Goal: Information Seeking & Learning: Learn about a topic

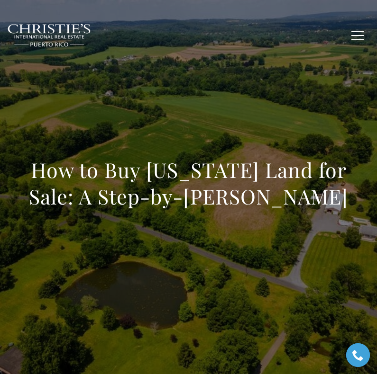
click at [63, 43] on img at bounding box center [49, 36] width 84 height 24
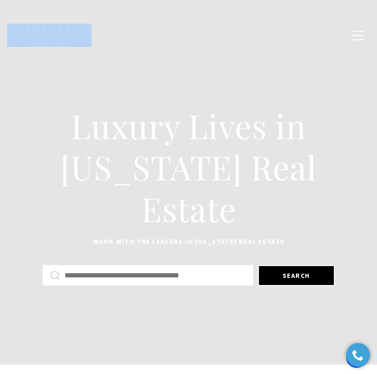
drag, startPoint x: 9, startPoint y: 15, endPoint x: 72, endPoint y: 46, distance: 70.3
click at [72, 46] on div "Home Search [GEOGRAPHIC_DATA] [GEOGRAPHIC_DATA] Coastal [GEOGRAPHIC_DATA][PERSO…" at bounding box center [188, 34] width 377 height 47
copy link
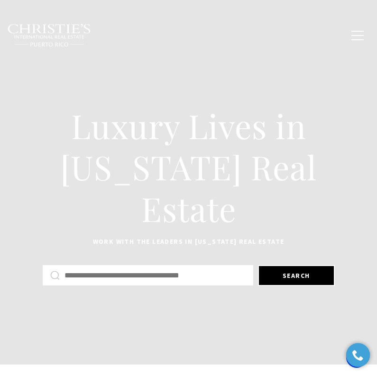
click at [245, 36] on div "Home Search [GEOGRAPHIC_DATA] [GEOGRAPHIC_DATA] Coastal [GEOGRAPHIC_DATA][PERSO…" at bounding box center [188, 35] width 362 height 35
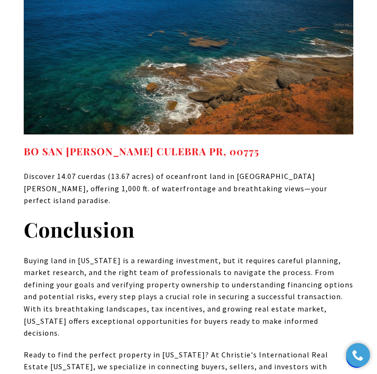
scroll to position [7058, 0]
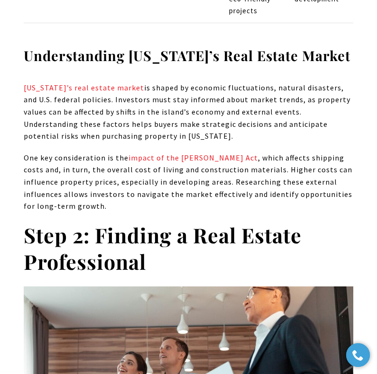
scroll to position [2581, 0]
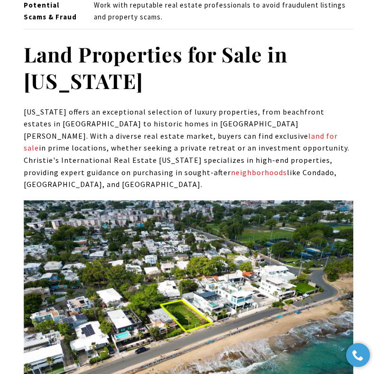
scroll to position [6253, 0]
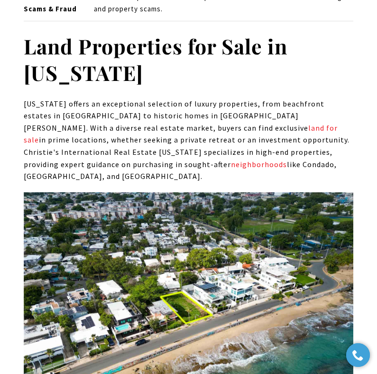
click at [129, 192] on img at bounding box center [188, 315] width 329 height 247
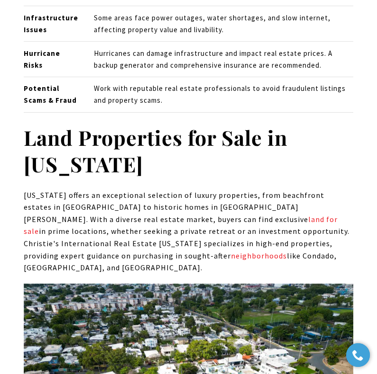
scroll to position [6194, 0]
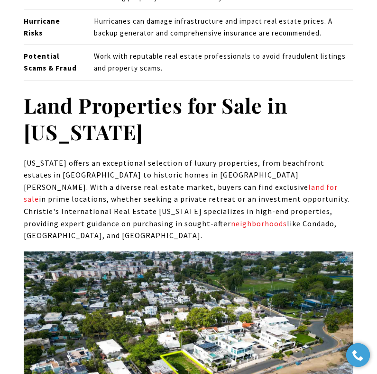
click at [201, 252] on img at bounding box center [188, 375] width 329 height 247
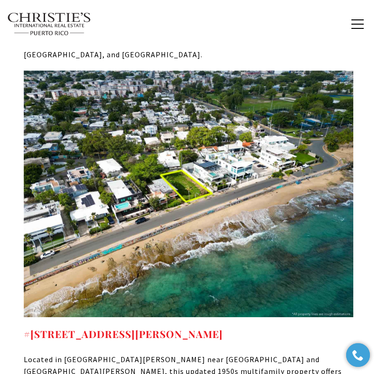
scroll to position [6371, 0]
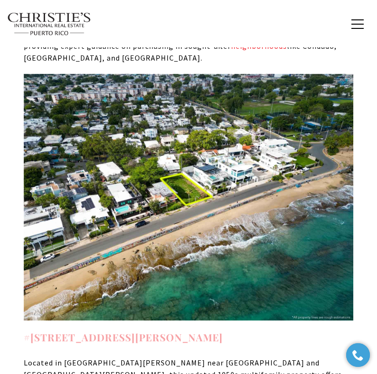
drag, startPoint x: 241, startPoint y: 161, endPoint x: 25, endPoint y: 160, distance: 215.6
click at [25, 330] on h4 "#6 PARK BOULEVARD SAN JUAN PR, 00913" at bounding box center [188, 337] width 329 height 15
copy strong "#6 PARK BOULEVARD SAN JUAN PR, 00913"
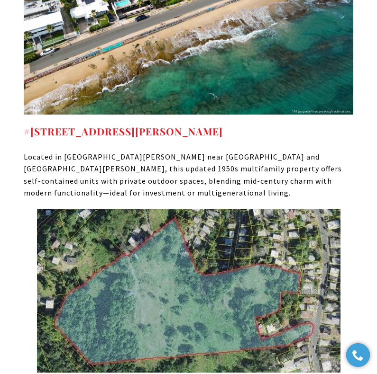
scroll to position [6608, 0]
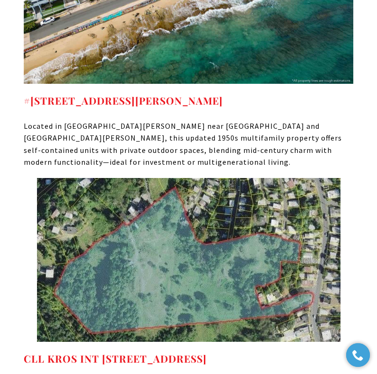
drag, startPoint x: 254, startPoint y: 168, endPoint x: -1, endPoint y: 169, distance: 254.9
copy strong "CLL KROS INT 169 ST GUAYNABO PR, 00971"
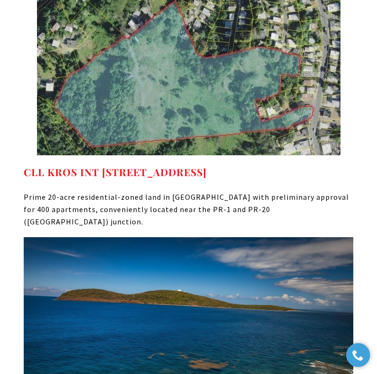
scroll to position [6904, 0]
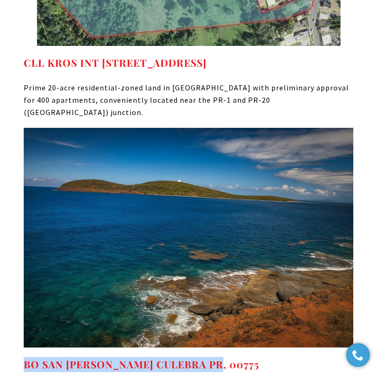
drag, startPoint x: 223, startPoint y: 168, endPoint x: 23, endPoint y: 167, distance: 200.4
copy strong "BO SAN ISIDRO CULEBRA PR, 00775"
click at [264, 128] on img at bounding box center [188, 237] width 329 height 219
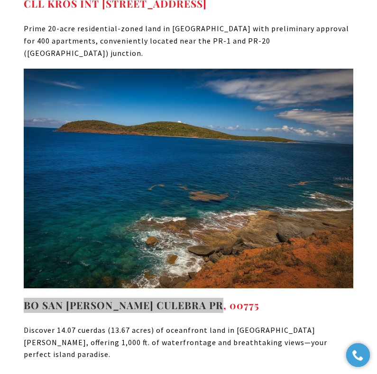
scroll to position [7082, 0]
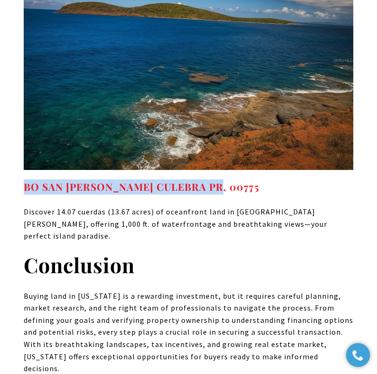
drag, startPoint x: 25, startPoint y: 249, endPoint x: 240, endPoint y: 308, distance: 223.1
copy div "Related Articles: Local Regulations Affecting Construction Companies in Puerto …"
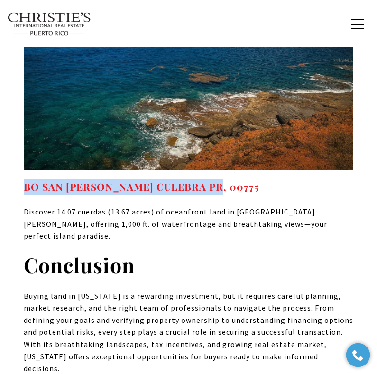
drag, startPoint x: 90, startPoint y: 188, endPoint x: 19, endPoint y: 190, distance: 71.1
copy link "properties for sale"
drag, startPoint x: 204, startPoint y: 198, endPoint x: 143, endPoint y: 203, distance: 61.8
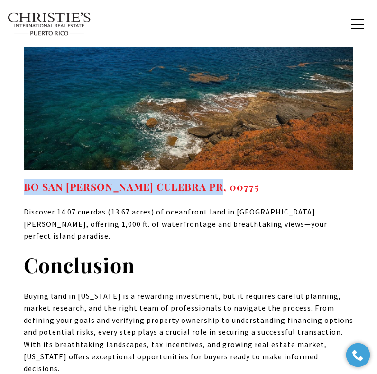
copy link "exclusive listings"
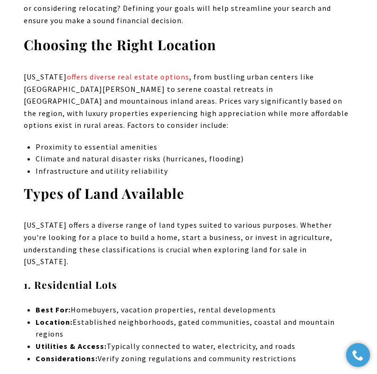
scroll to position [1101, 0]
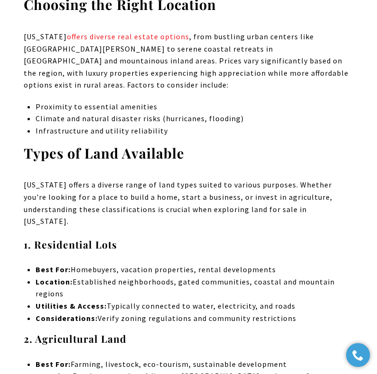
click at [172, 179] on p "Puerto Rico offers a diverse range of land types suited to various purposes. Wh…" at bounding box center [188, 203] width 329 height 48
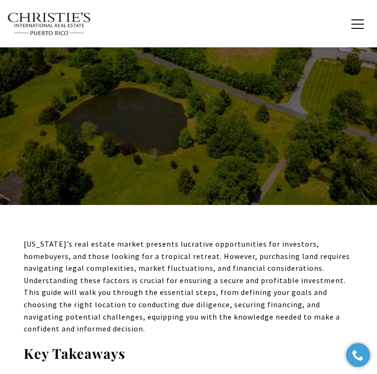
scroll to position [0, 0]
